Goal: Entertainment & Leisure: Consume media (video, audio)

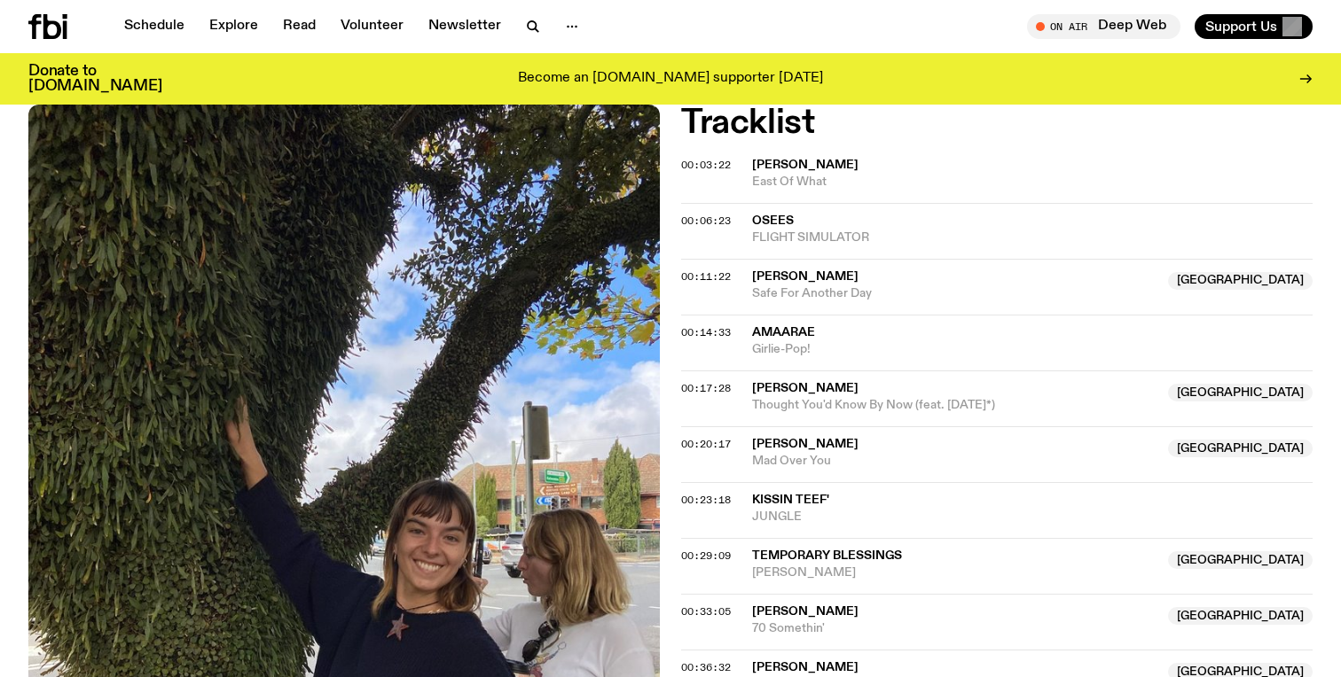
scroll to position [811, 0]
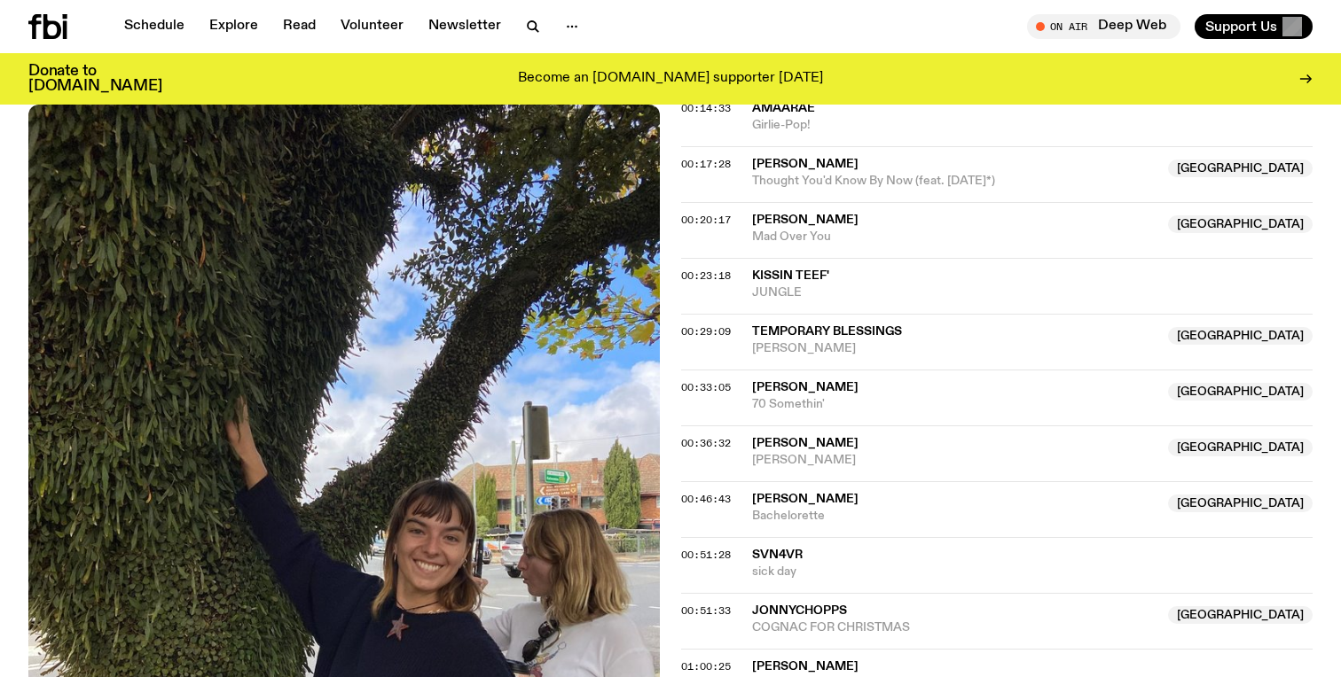
click at [854, 334] on span "Temporary Blessings" at bounding box center [827, 331] width 150 height 12
click at [864, 335] on span "Temporary Blessings" at bounding box center [827, 331] width 150 height 12
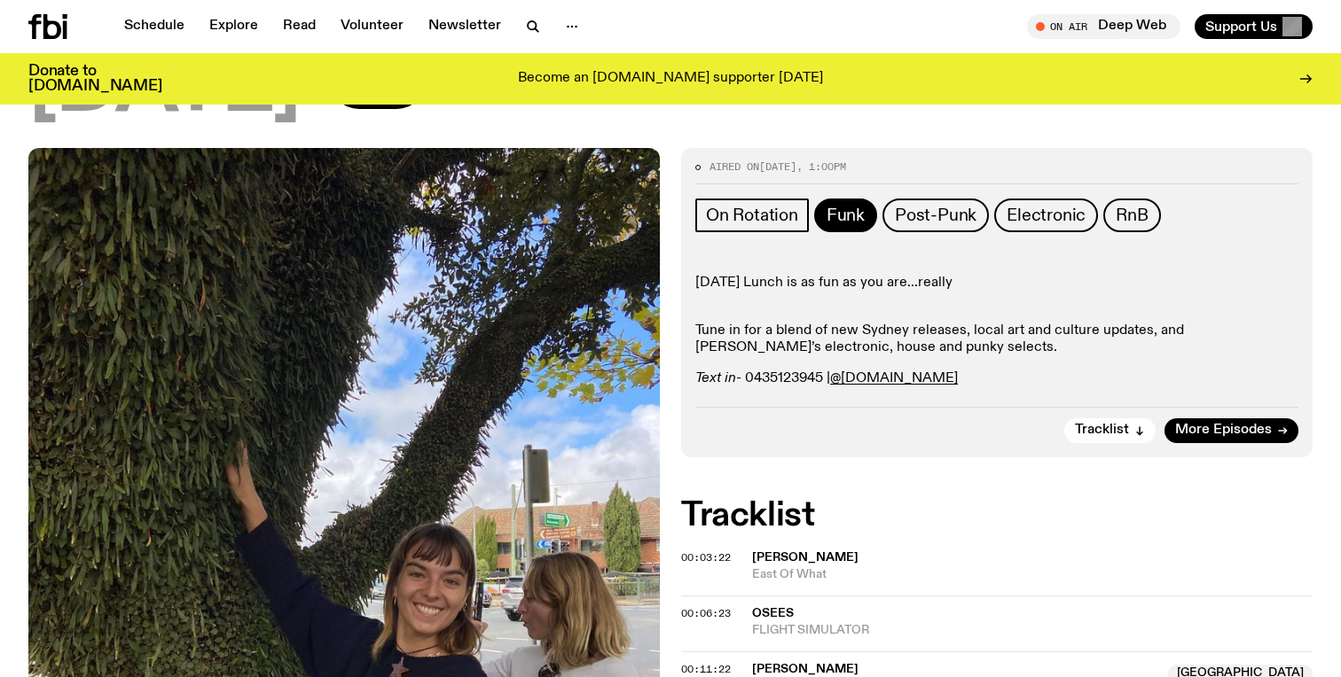
scroll to position [32, 0]
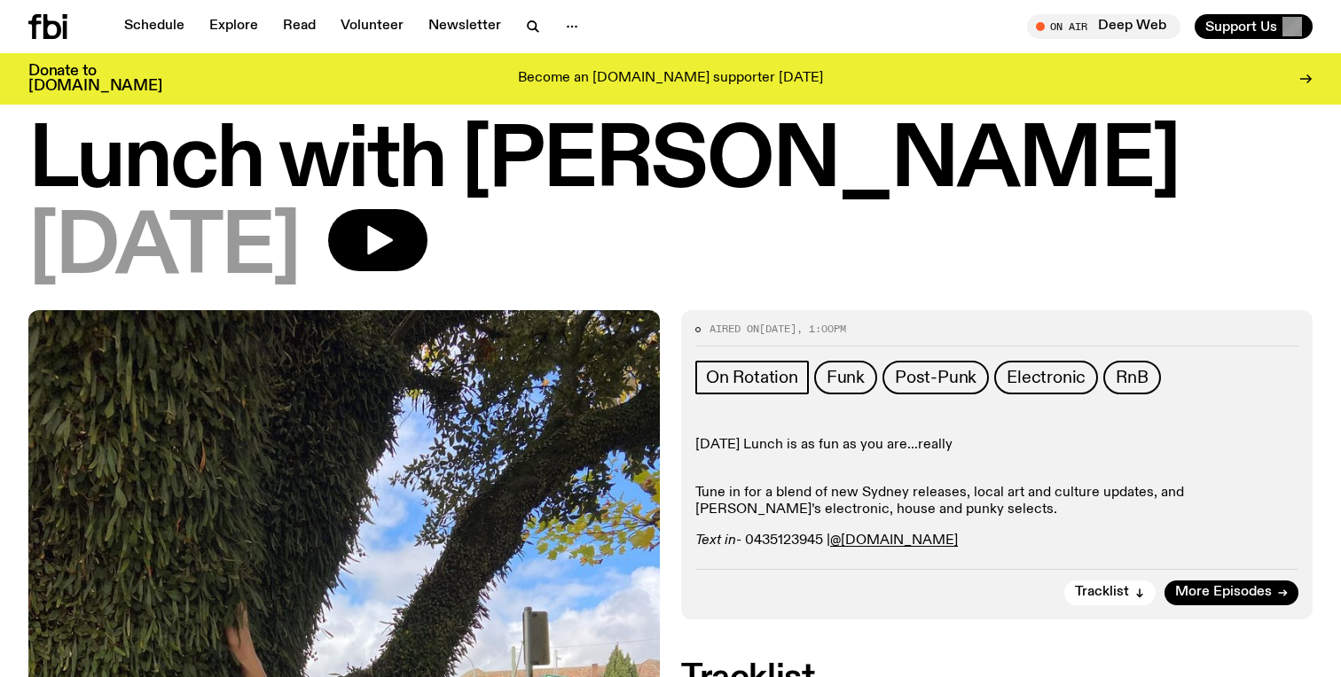
click at [459, 192] on h1 "Lunch with [PERSON_NAME]" at bounding box center [670, 162] width 1284 height 80
click at [427, 212] on button "button" at bounding box center [377, 240] width 99 height 62
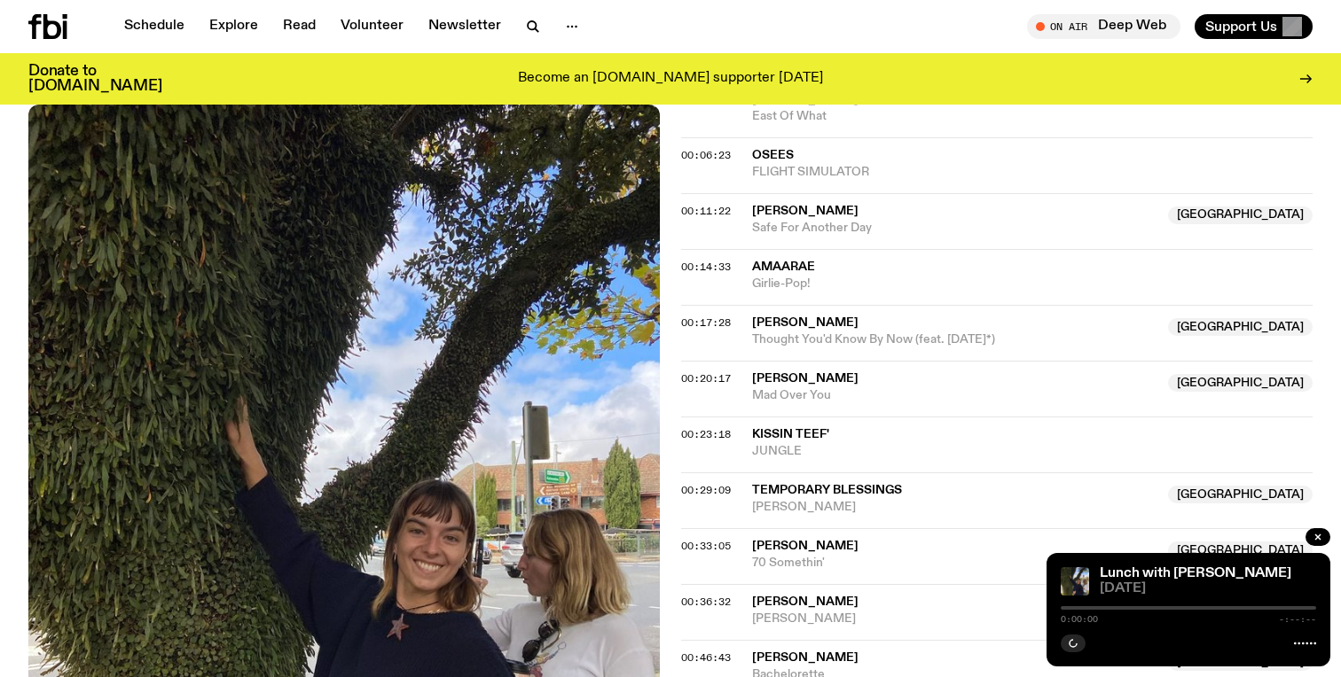
scroll to position [674, 0]
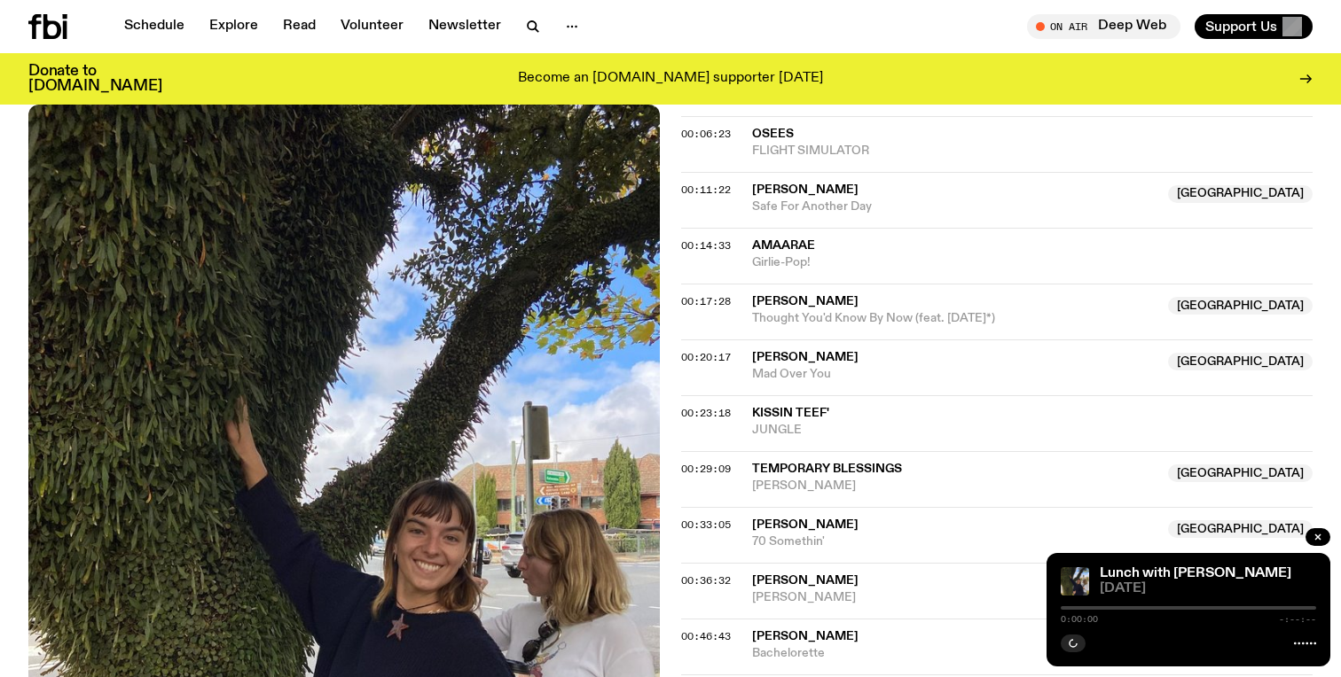
click at [814, 457] on div "00:29:09 Temporary Blessings [GEOGRAPHIC_DATA] Fata Morgana [GEOGRAPHIC_DATA]" at bounding box center [996, 479] width 631 height 56
click at [813, 465] on span "Temporary Blessings" at bounding box center [827, 469] width 150 height 12
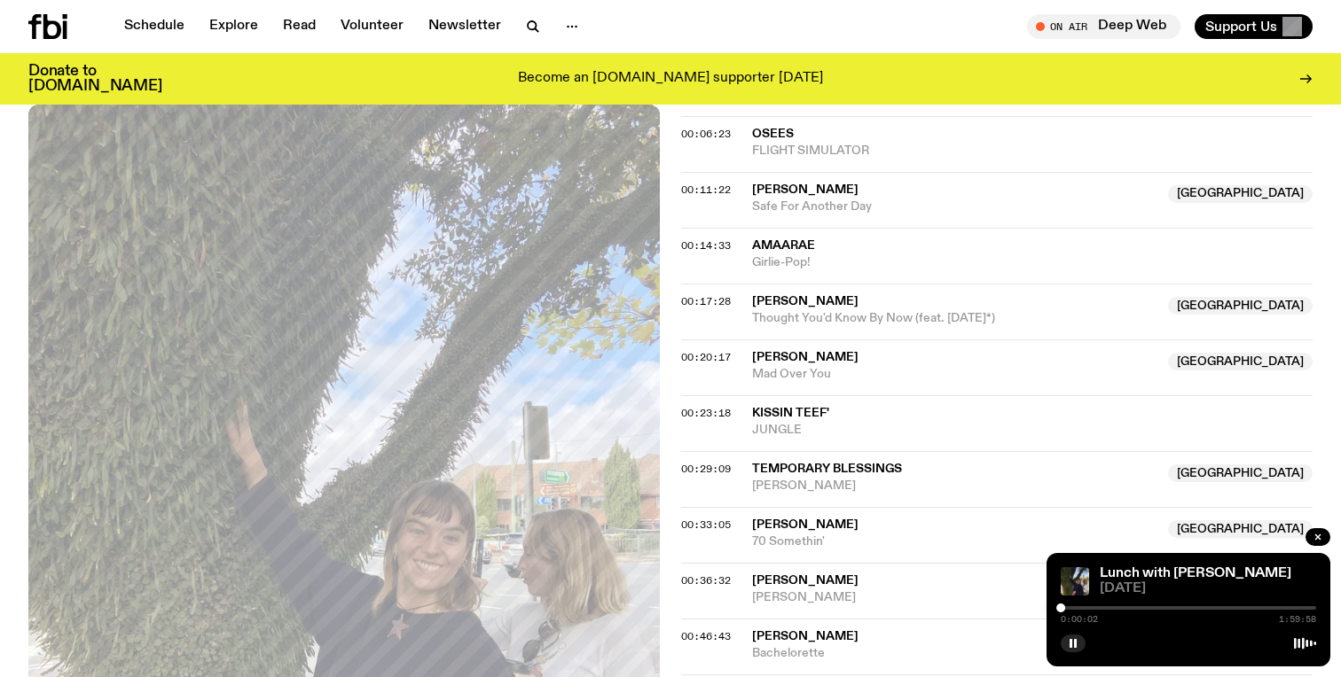
click at [1115, 608] on div at bounding box center [1187, 608] width 255 height 4
click at [1119, 608] on div at bounding box center [1118, 608] width 9 height 9
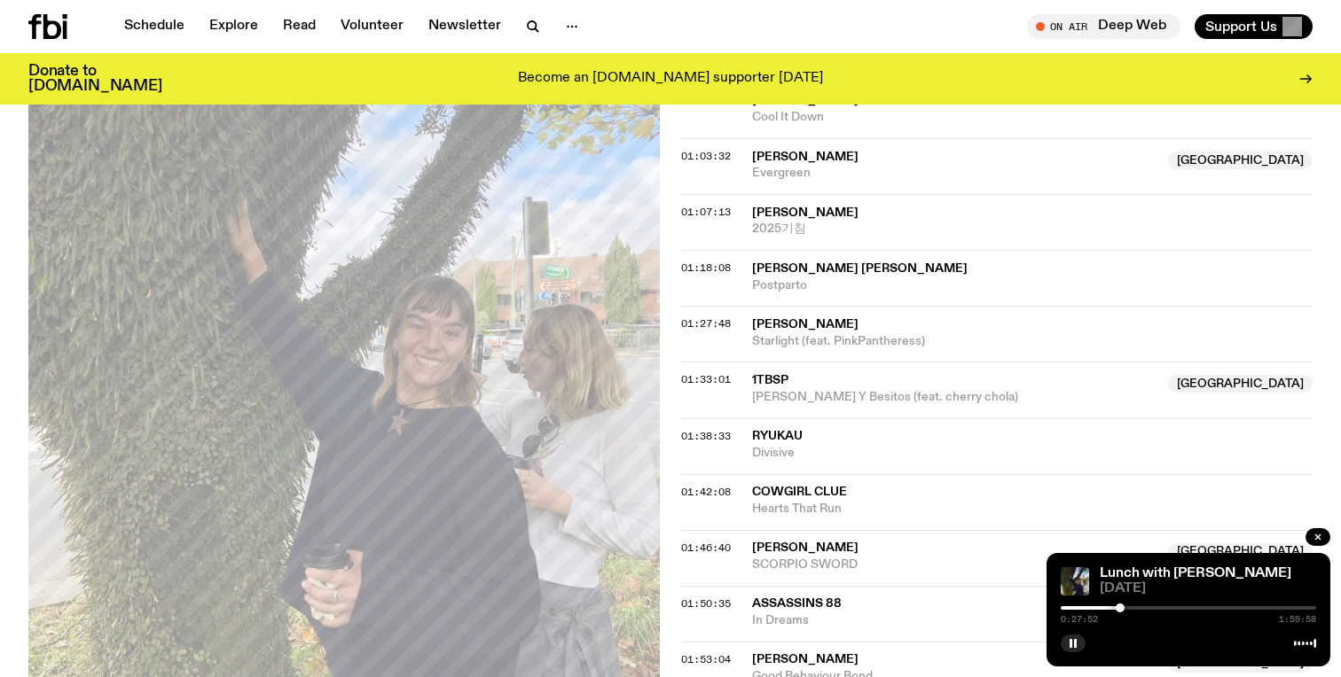
scroll to position [1380, 0]
click at [1126, 610] on div at bounding box center [1126, 608] width 9 height 9
click at [1129, 610] on div at bounding box center [1126, 608] width 9 height 9
click at [1130, 610] on div at bounding box center [1128, 608] width 9 height 9
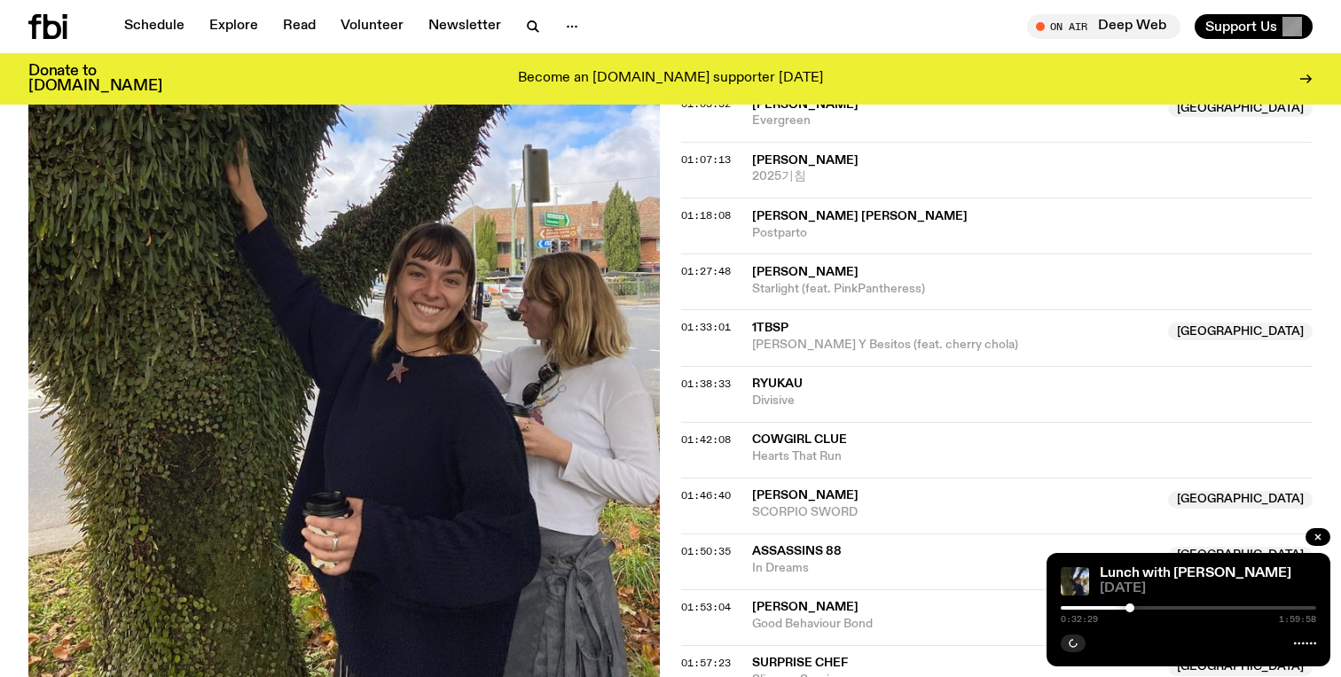
scroll to position [1538, 0]
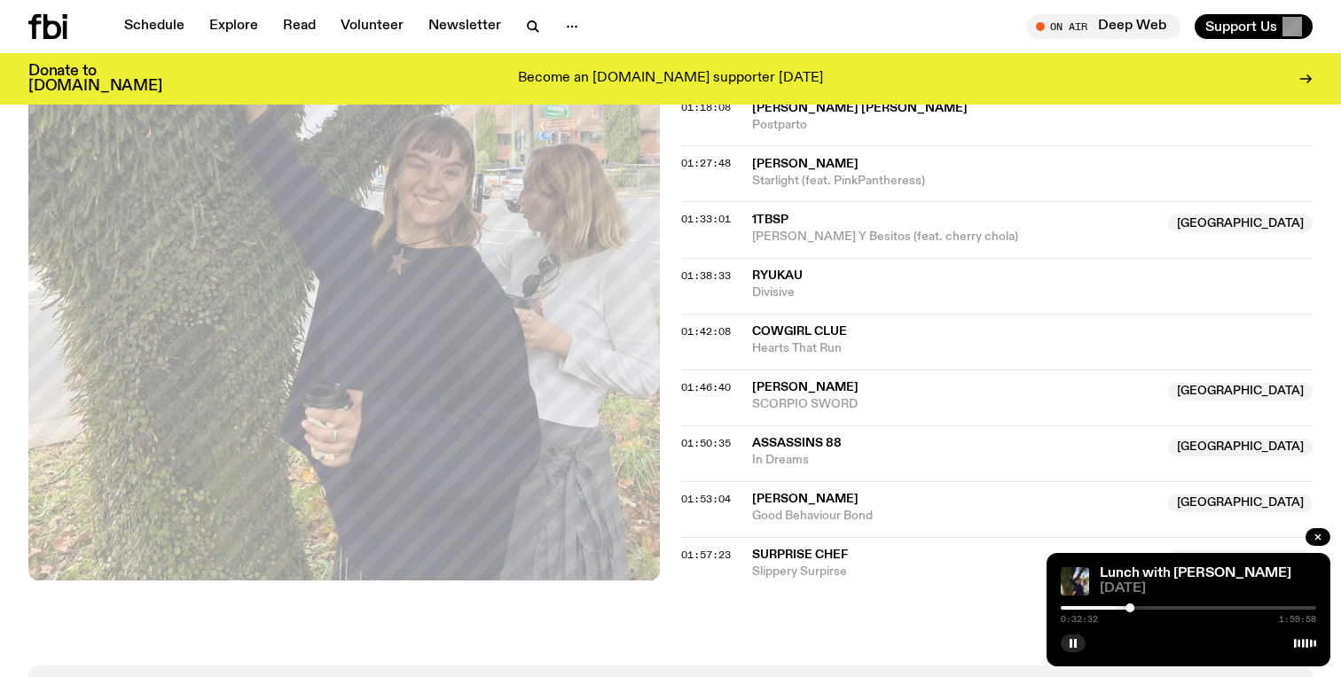
click at [1133, 611] on div "0:32:32 1:59:58" at bounding box center [1187, 613] width 255 height 21
click at [1132, 610] on div at bounding box center [1132, 608] width 9 height 9
click at [1128, 610] on div at bounding box center [1127, 608] width 9 height 9
click at [1130, 610] on div at bounding box center [1127, 608] width 9 height 9
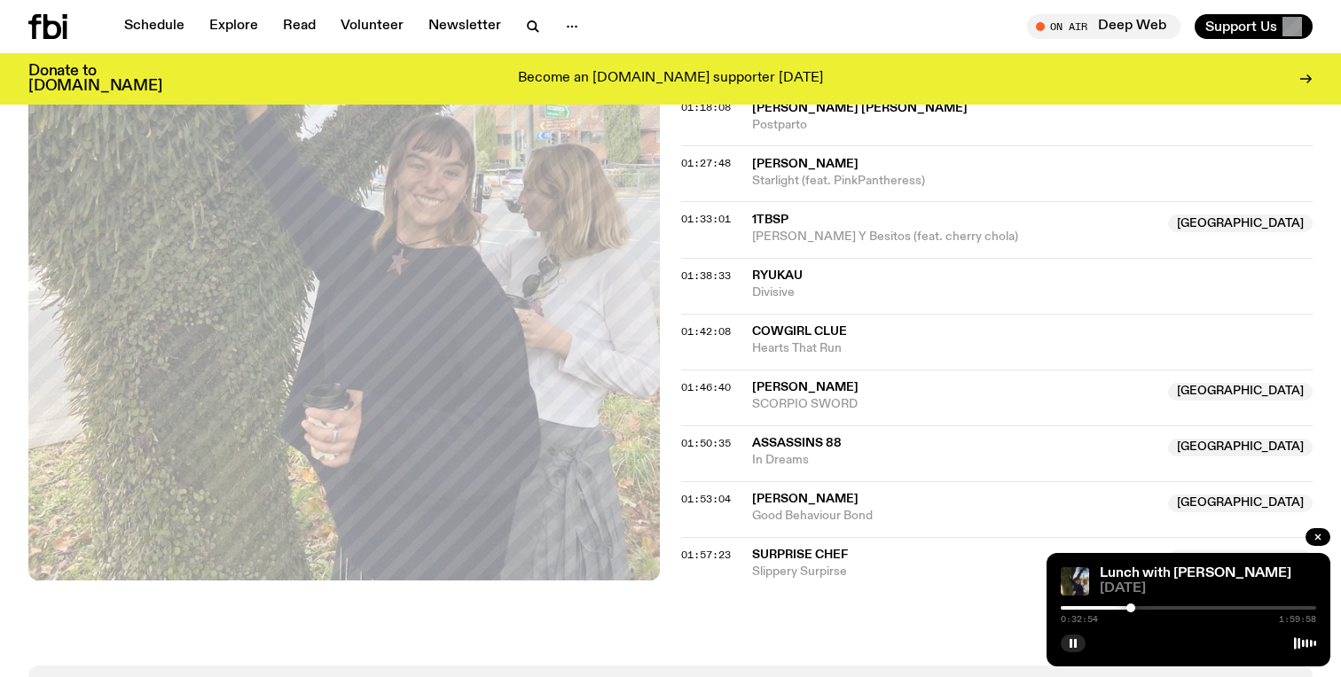
click at [1130, 610] on div at bounding box center [1130, 608] width 9 height 9
click at [1131, 610] on div at bounding box center [1131, 608] width 9 height 9
click at [1134, 610] on div at bounding box center [1133, 608] width 9 height 9
click at [1136, 610] on div at bounding box center [1135, 608] width 9 height 9
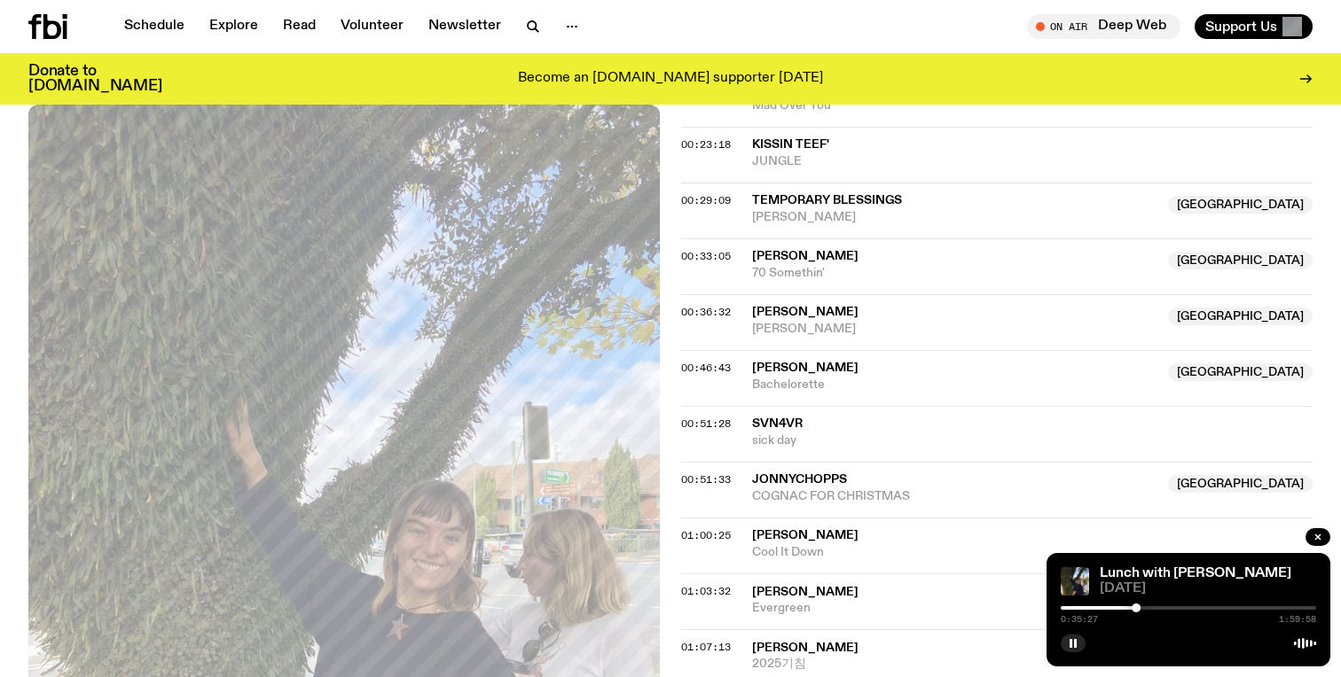
scroll to position [940, 0]
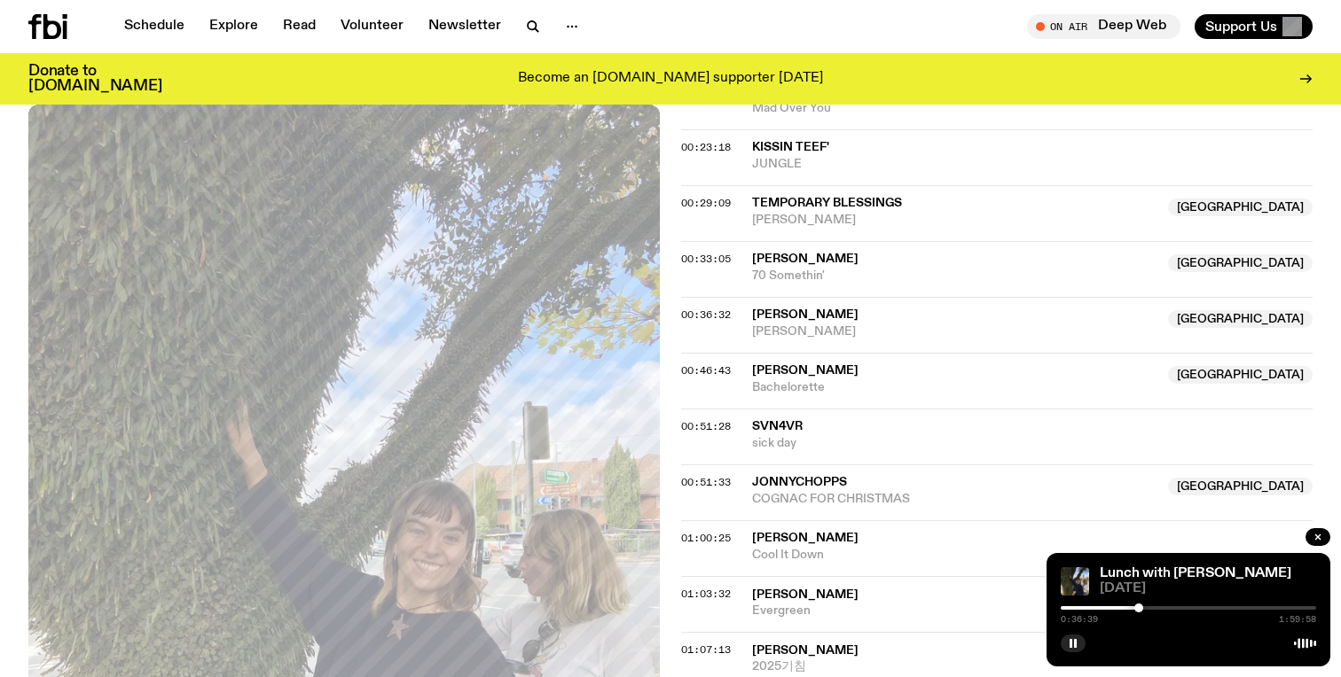
click at [1138, 606] on div at bounding box center [1138, 608] width 9 height 9
click at [1144, 609] on div at bounding box center [1143, 608] width 9 height 9
click at [1145, 608] on div at bounding box center [1144, 608] width 9 height 9
click at [1149, 608] on div at bounding box center [1149, 608] width 9 height 9
click at [1151, 608] on div at bounding box center [1150, 608] width 9 height 9
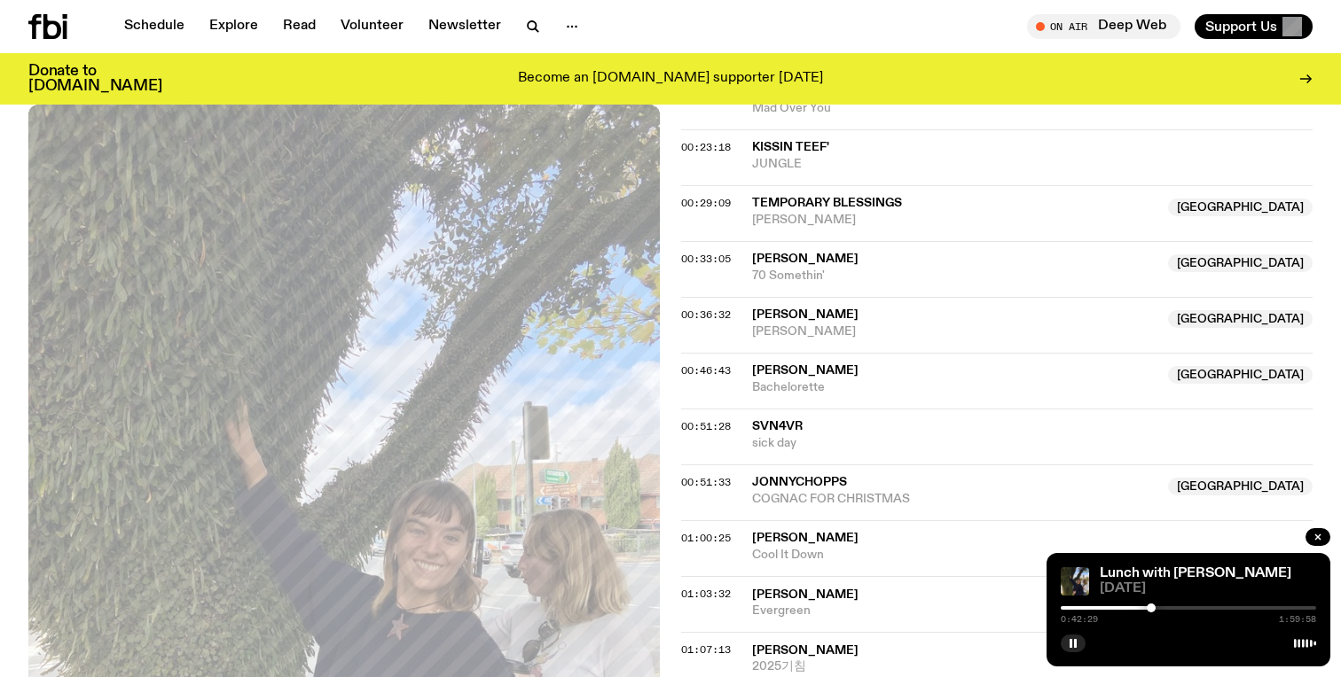
click at [1152, 608] on div at bounding box center [1150, 608] width 9 height 9
click at [1152, 608] on div at bounding box center [1151, 608] width 9 height 9
click at [1156, 607] on div at bounding box center [1151, 608] width 9 height 9
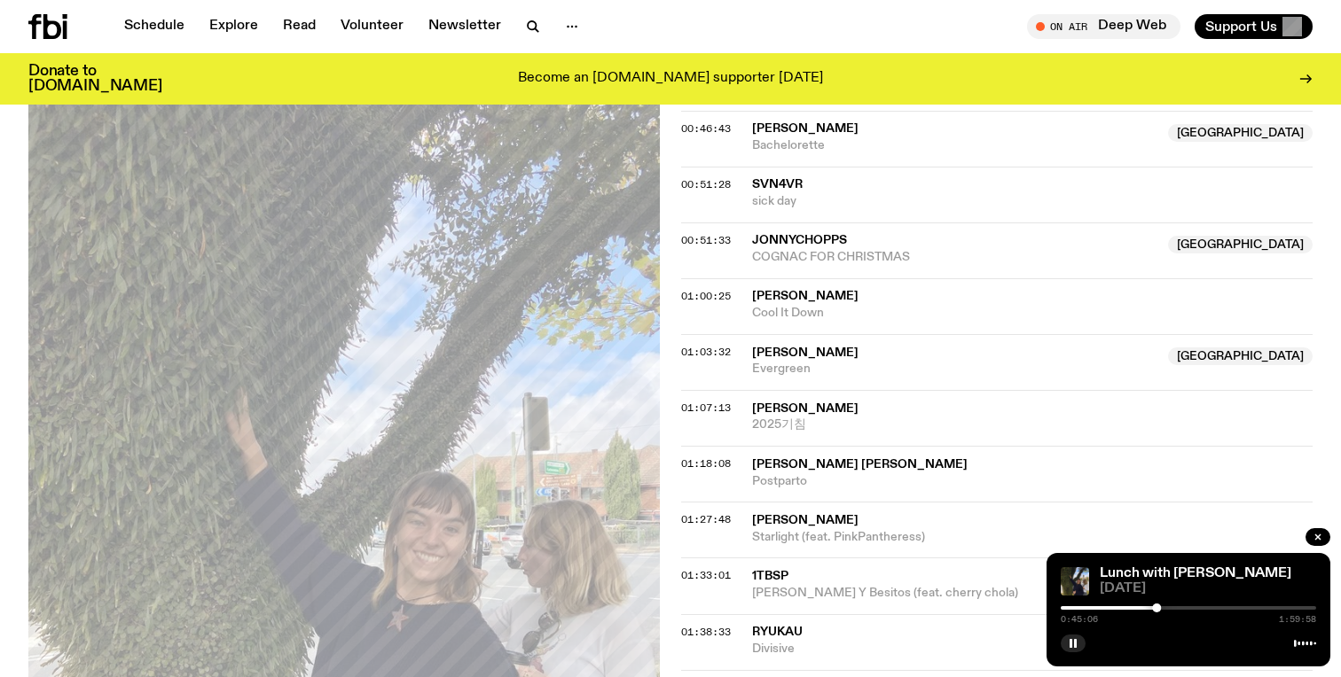
scroll to position [1377, 0]
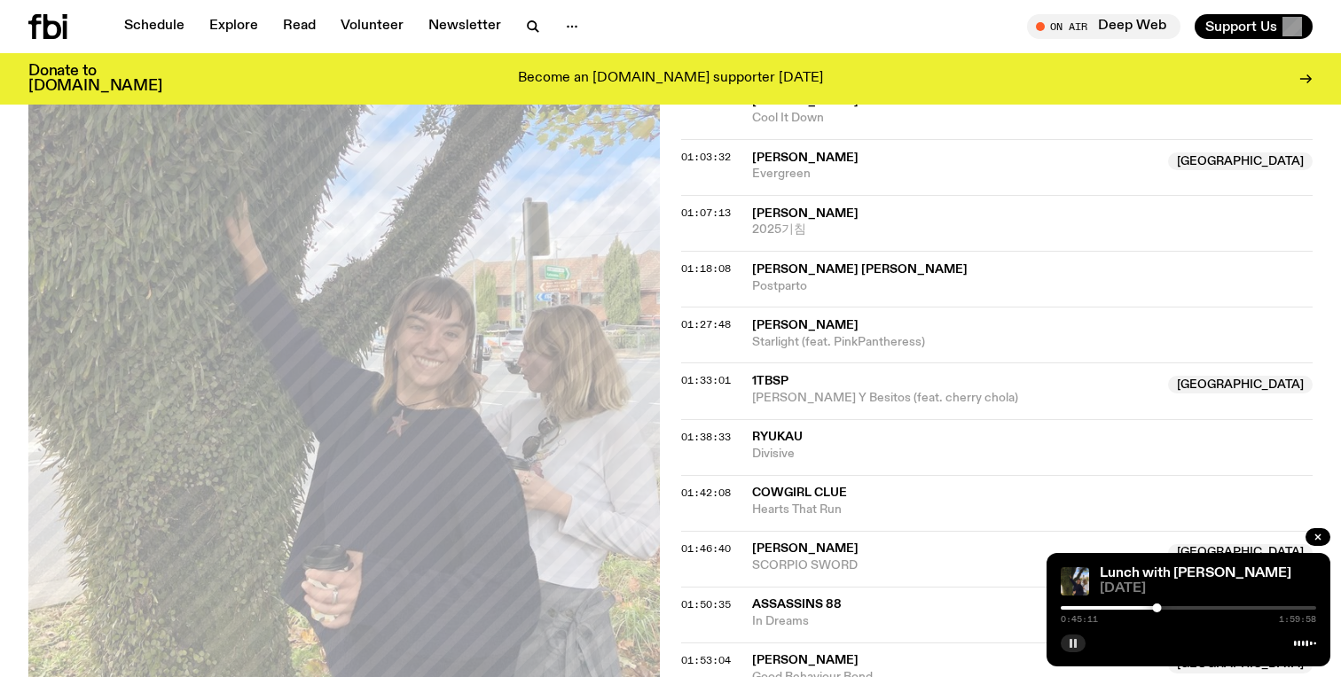
click at [1073, 644] on icon "button" at bounding box center [1072, 643] width 11 height 11
